Goal: Information Seeking & Learning: Understand process/instructions

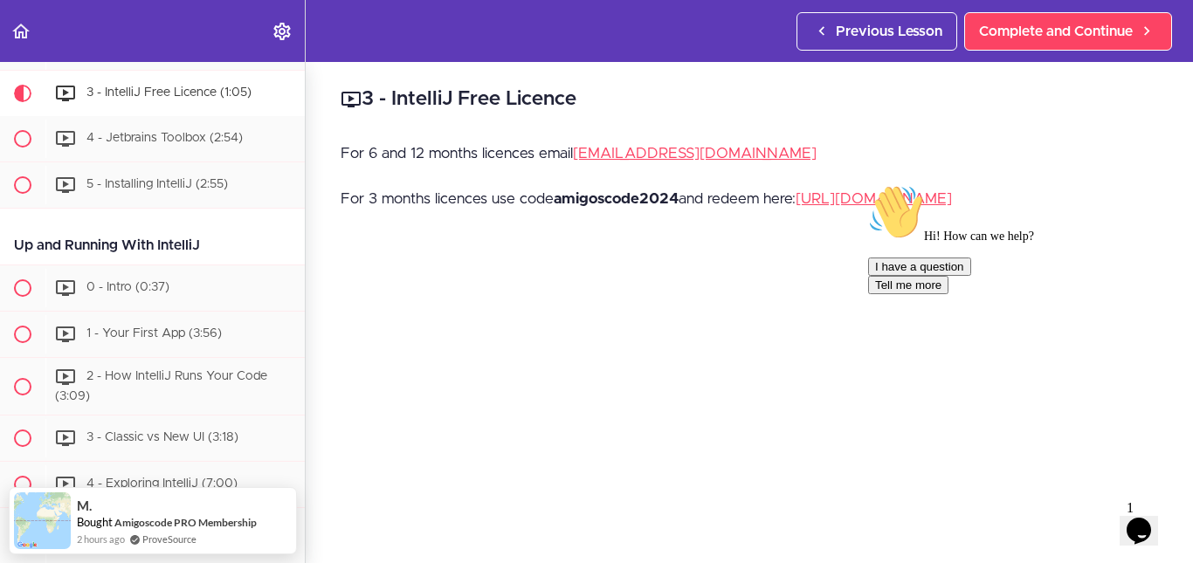
click at [943, 197] on div "Hi! How can we help? I have a question Tell me more" at bounding box center [1025, 239] width 314 height 110
click at [908, 199] on div "Hi! How can we help? I have a question Tell me more" at bounding box center [1025, 239] width 314 height 110
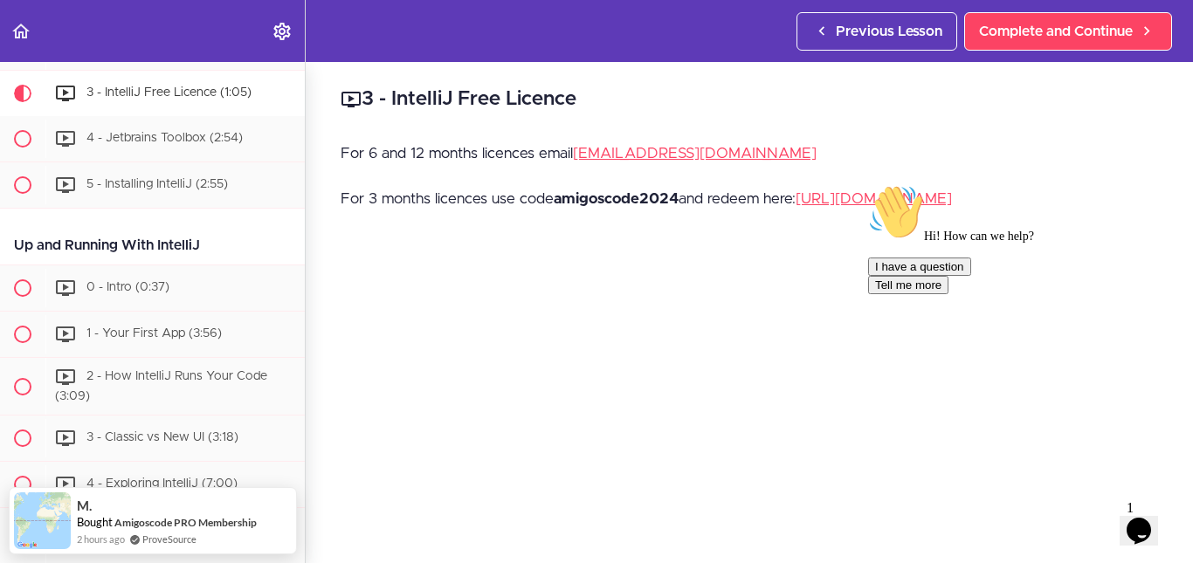
click at [951, 197] on div "Hi! How can we help? I have a question Tell me more" at bounding box center [1025, 239] width 314 height 110
drag, startPoint x: 1652, startPoint y: 370, endPoint x: 890, endPoint y: 196, distance: 781.3
click at [868, 198] on div "Hi! How can we help? I have a question Tell me more" at bounding box center [1025, 239] width 314 height 110
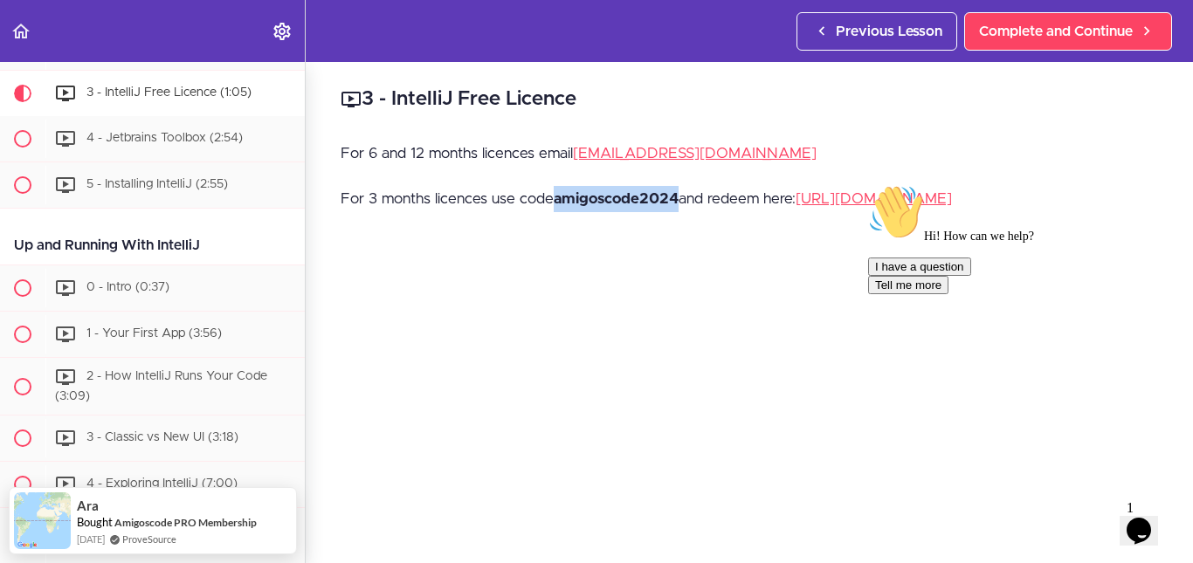
drag, startPoint x: 558, startPoint y: 199, endPoint x: 682, endPoint y: 197, distance: 124.1
click at [682, 197] on p "For 3 months licences use code amigoscode2024 and redeem here: [URL][DOMAIN_NAM…" at bounding box center [750, 199] width 818 height 26
